Goal: Find specific page/section: Find specific page/section

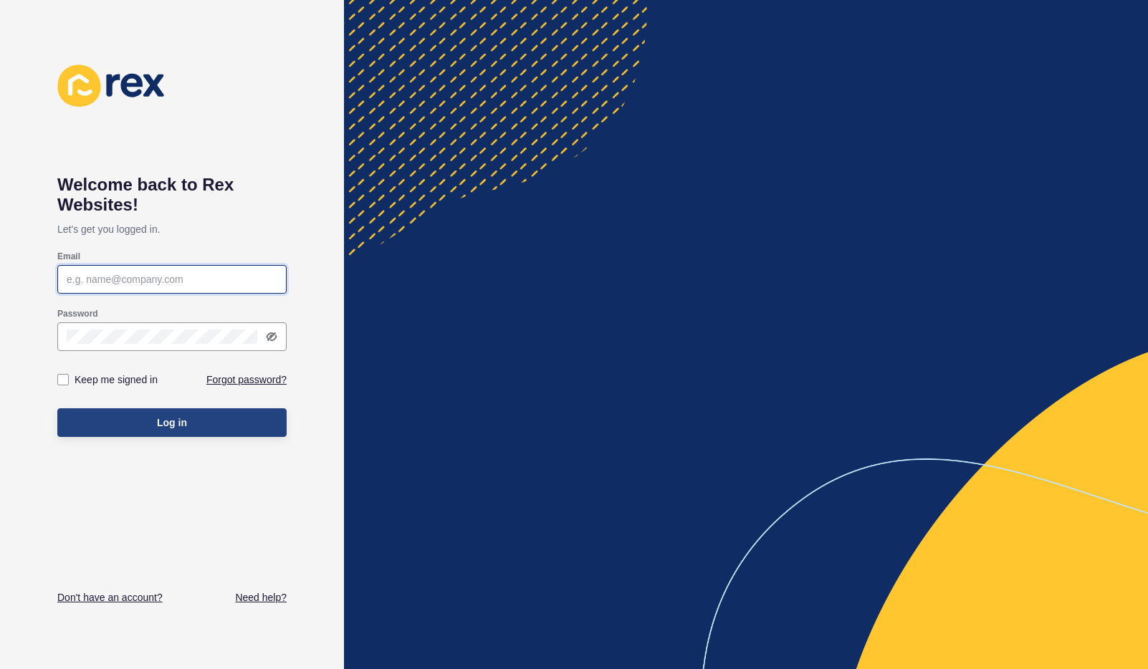
type input "[EMAIL_ADDRESS][DOMAIN_NAME]"
click at [133, 418] on button "Log in" at bounding box center [171, 422] width 229 height 29
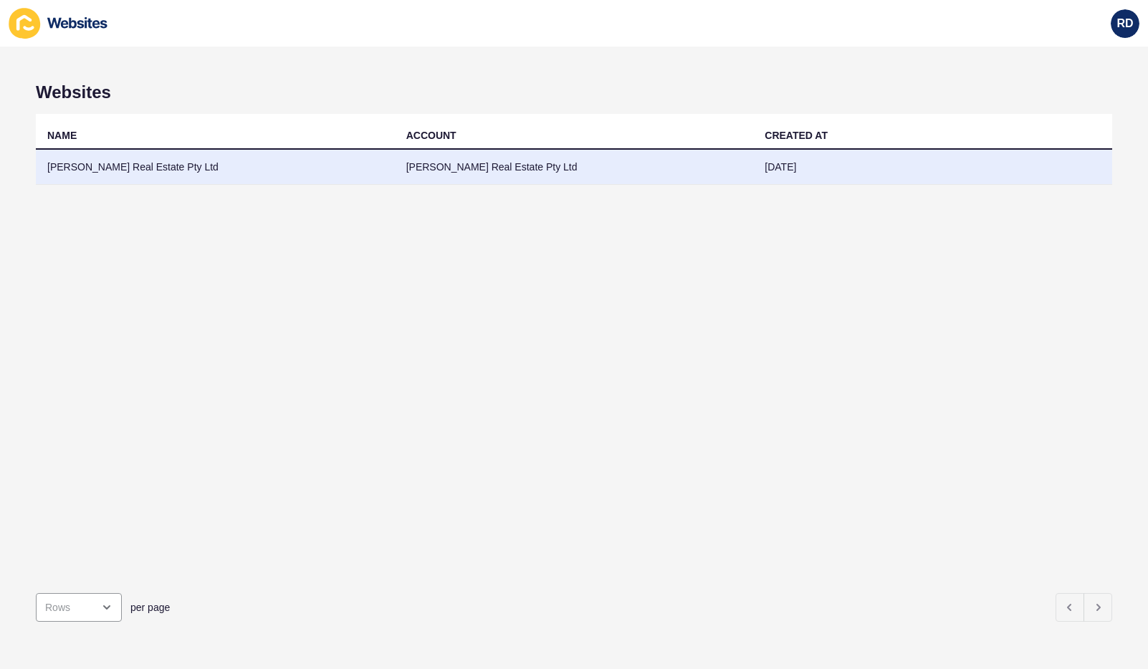
click at [109, 170] on td "[PERSON_NAME] Real Estate Pty Ltd" at bounding box center [215, 167] width 359 height 35
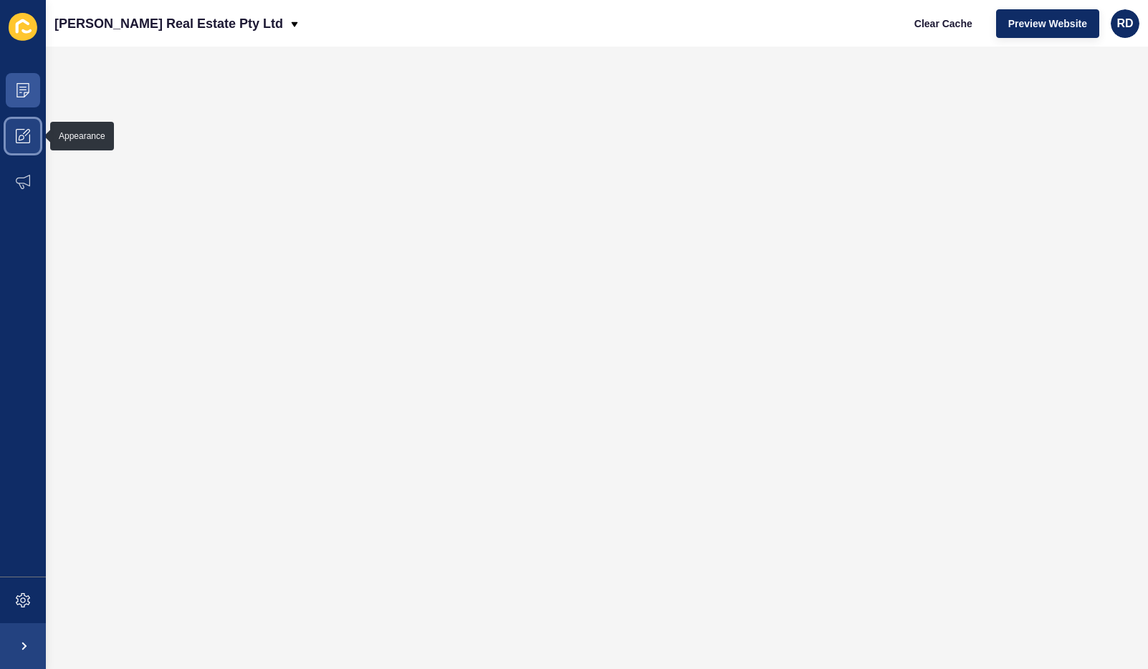
click at [21, 141] on icon at bounding box center [23, 136] width 14 height 14
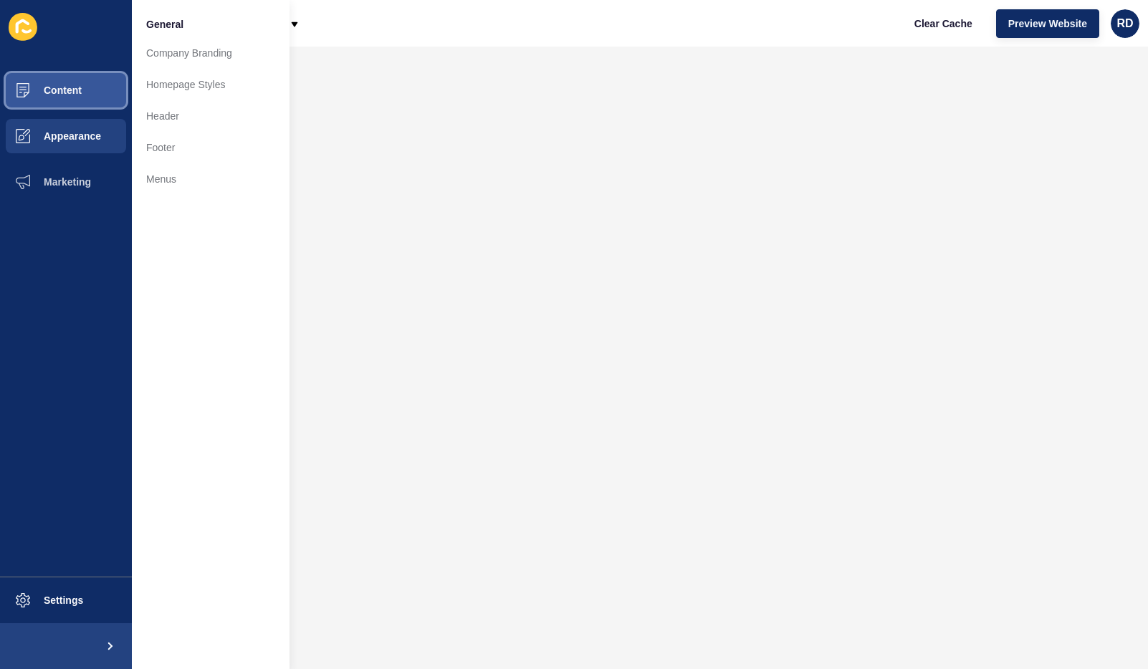
click at [62, 87] on span "Content" at bounding box center [40, 90] width 84 height 11
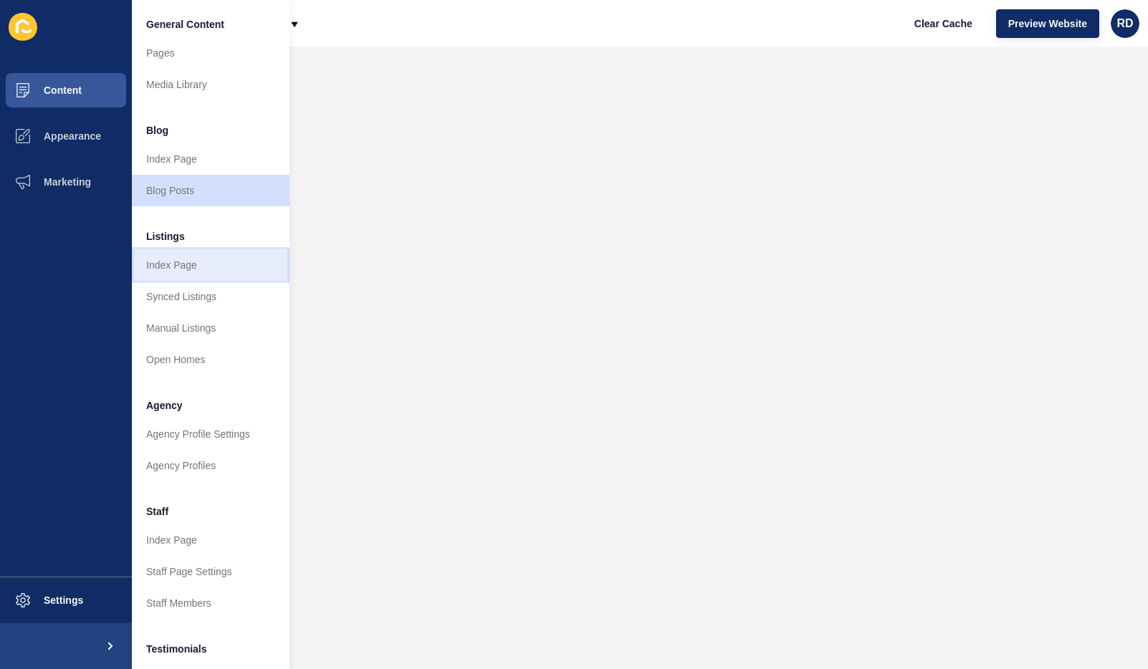
click at [184, 275] on link "Index Page" at bounding box center [211, 265] width 158 height 32
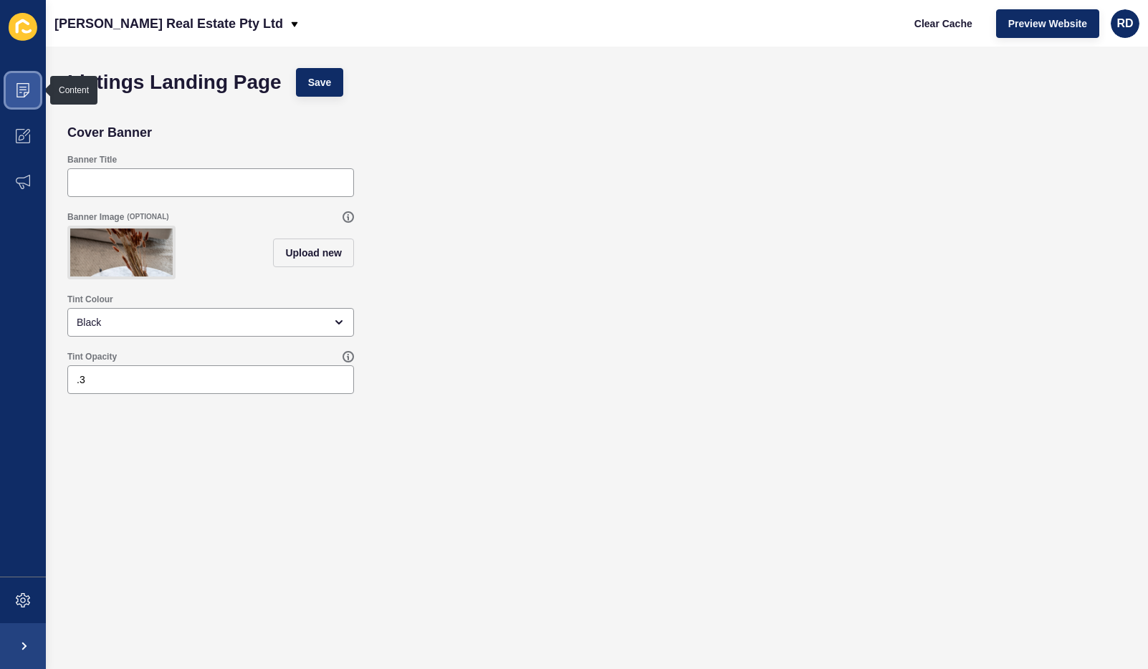
click at [23, 87] on icon at bounding box center [22, 87] width 7 height 1
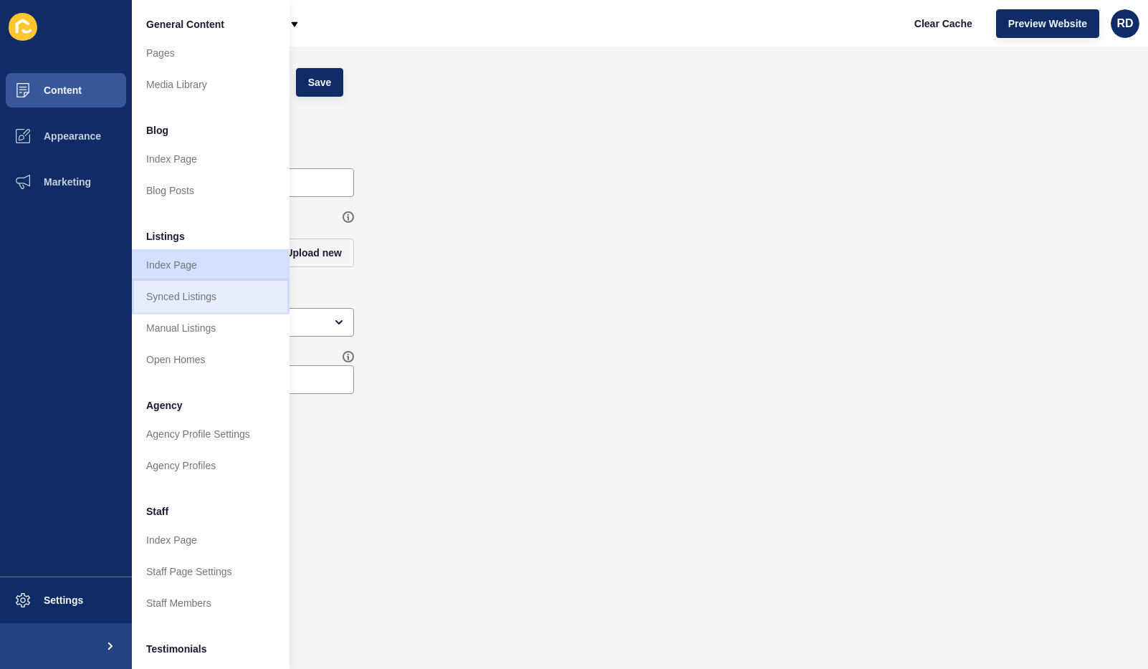
click at [204, 297] on link "Synced Listings" at bounding box center [211, 297] width 158 height 32
